Goal: Navigation & Orientation: Find specific page/section

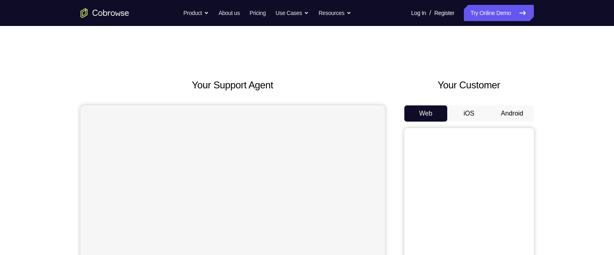
scroll to position [42, 0]
click at [523, 112] on button "Android" at bounding box center [512, 112] width 43 height 16
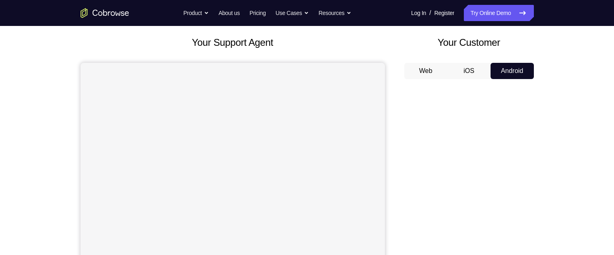
scroll to position [42, 0]
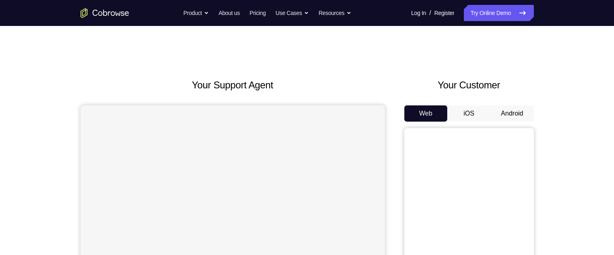
click at [522, 108] on button "Android" at bounding box center [512, 113] width 43 height 16
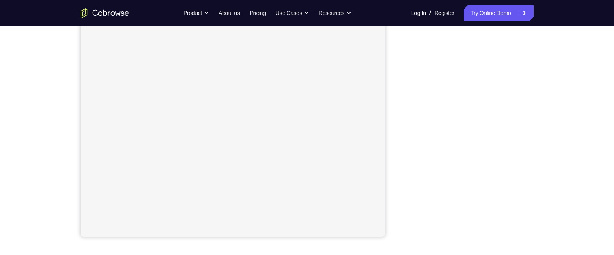
scroll to position [132, 0]
